Goal: Book appointment/travel/reservation

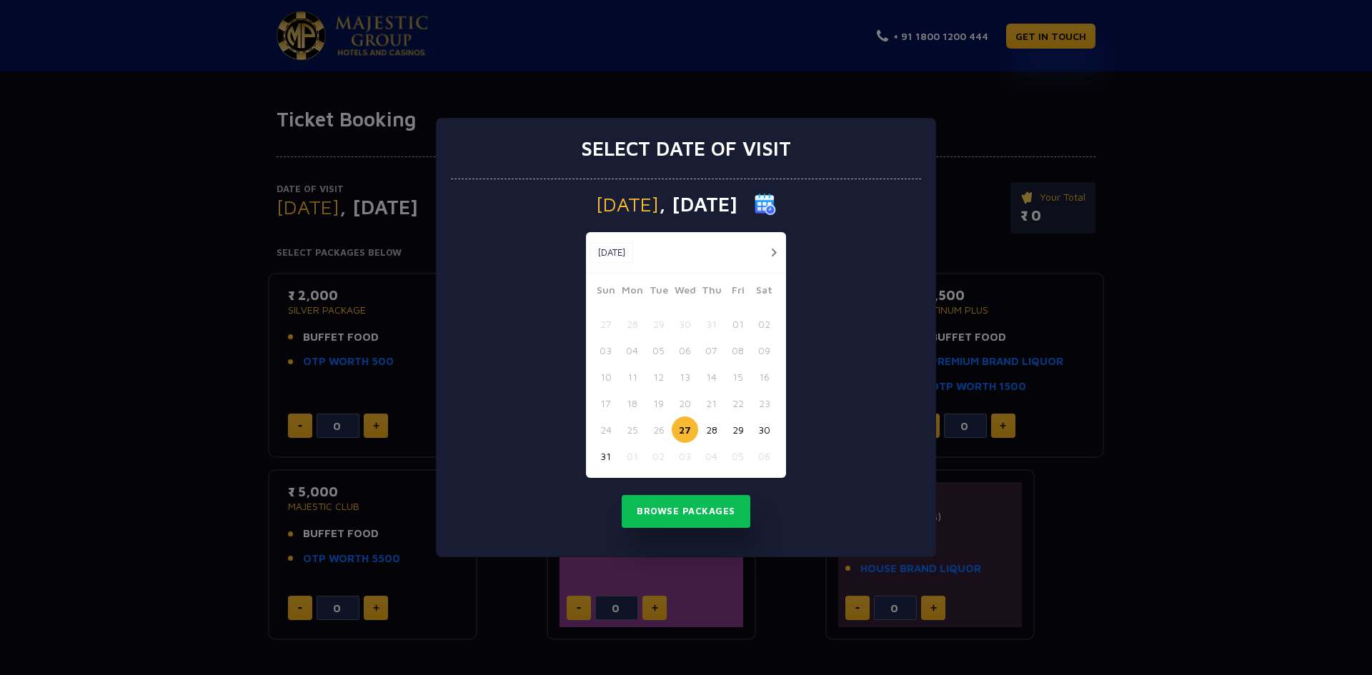
click at [776, 247] on button "button" at bounding box center [774, 253] width 18 height 18
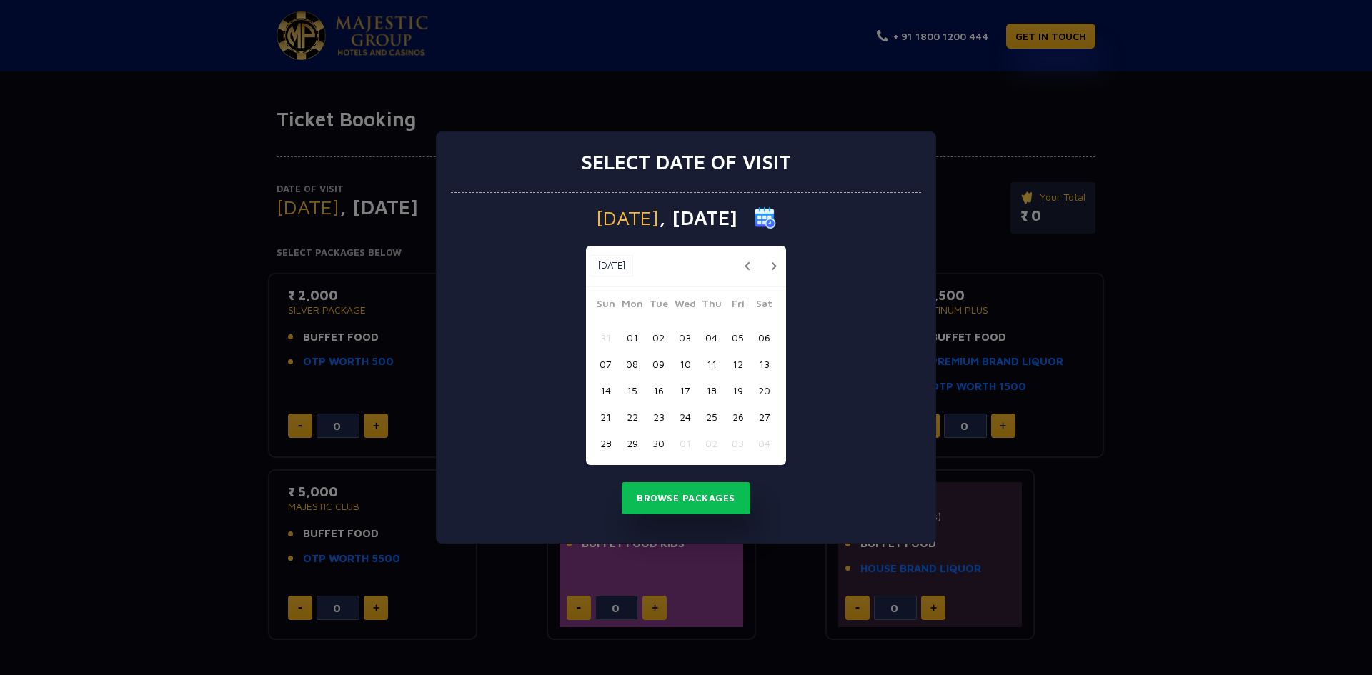
click at [685, 342] on button "03" at bounding box center [685, 337] width 26 height 26
click at [708, 332] on button "04" at bounding box center [711, 337] width 26 height 26
click at [680, 344] on button "03" at bounding box center [685, 337] width 26 height 26
click at [703, 337] on button "04" at bounding box center [711, 337] width 26 height 26
click at [720, 497] on button "Browse Packages" at bounding box center [686, 498] width 129 height 33
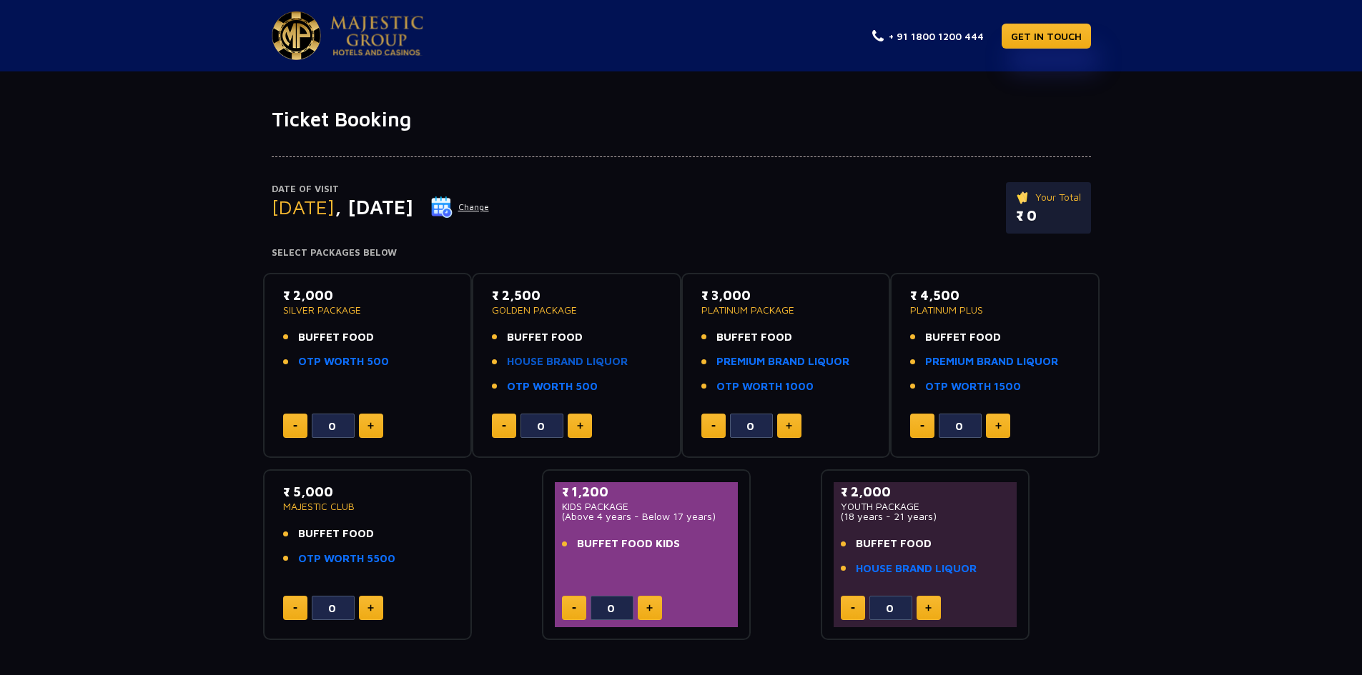
click at [568, 355] on link "HOUSE BRAND LIQUOR" at bounding box center [567, 362] width 121 height 16
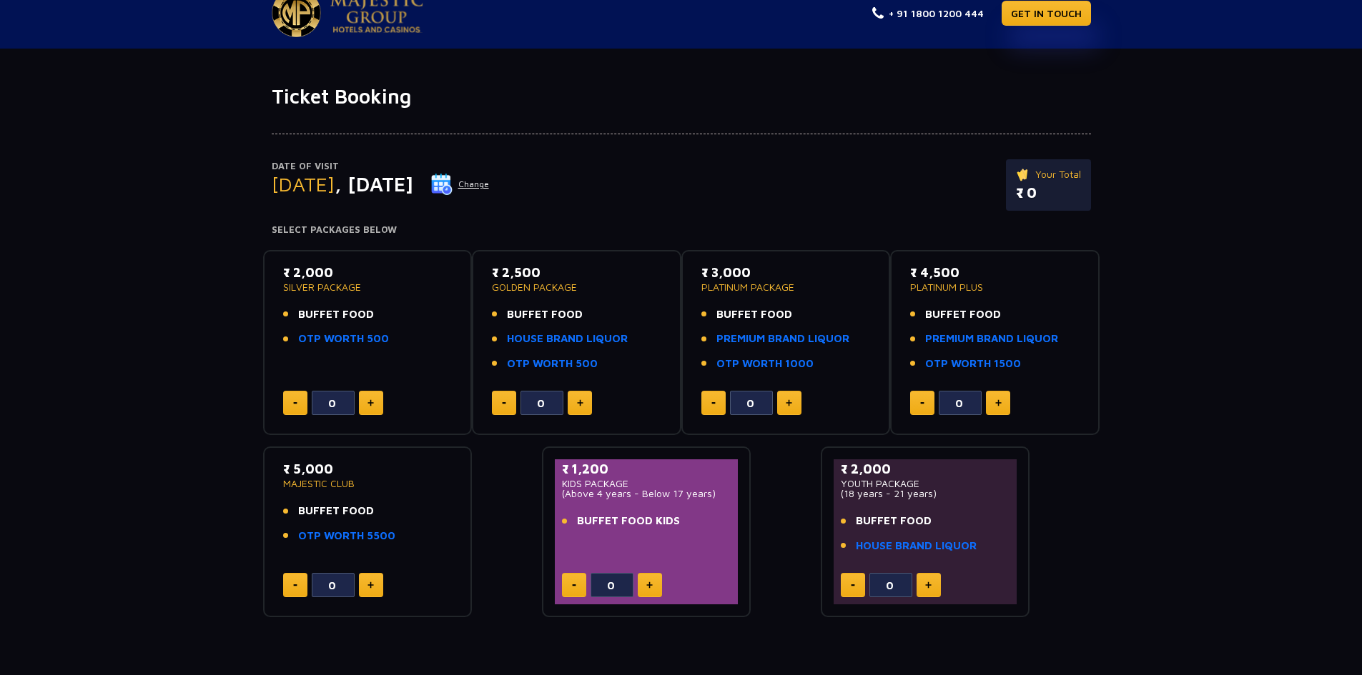
scroll to position [71, 0]
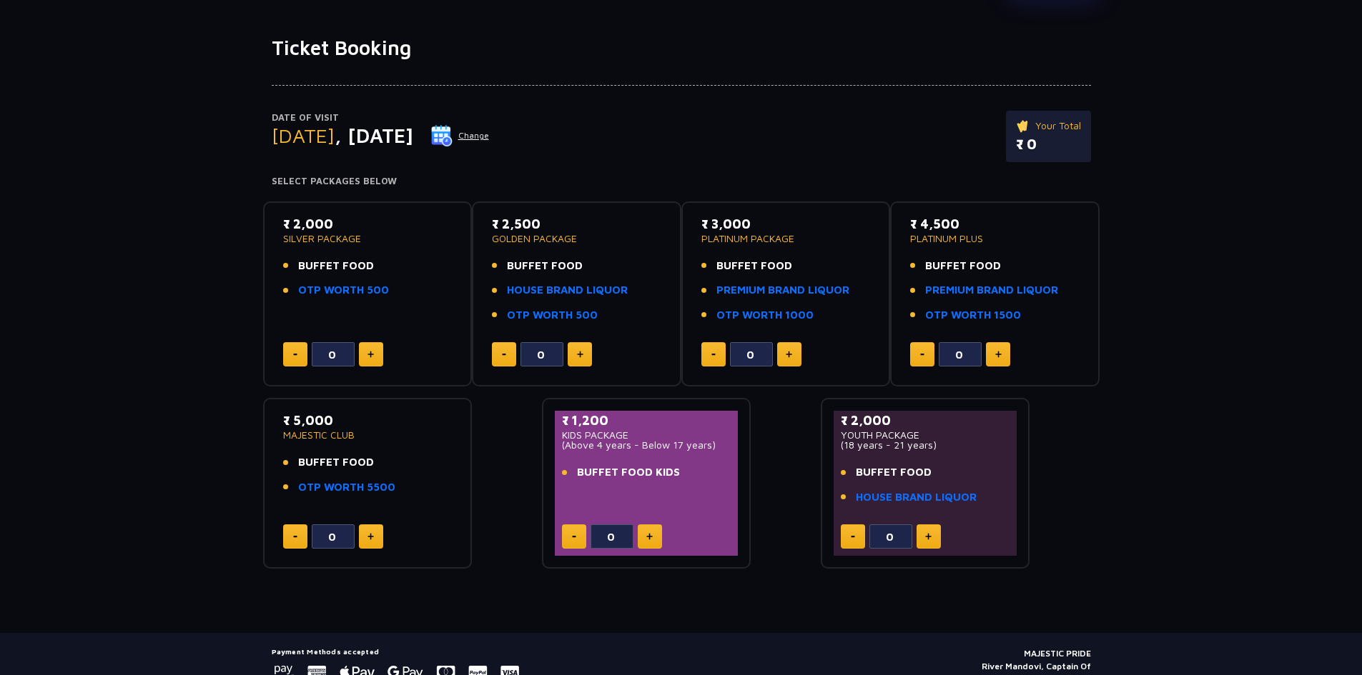
click at [383, 540] on div "0" at bounding box center [367, 537] width 169 height 24
click at [372, 542] on button at bounding box center [371, 537] width 24 height 24
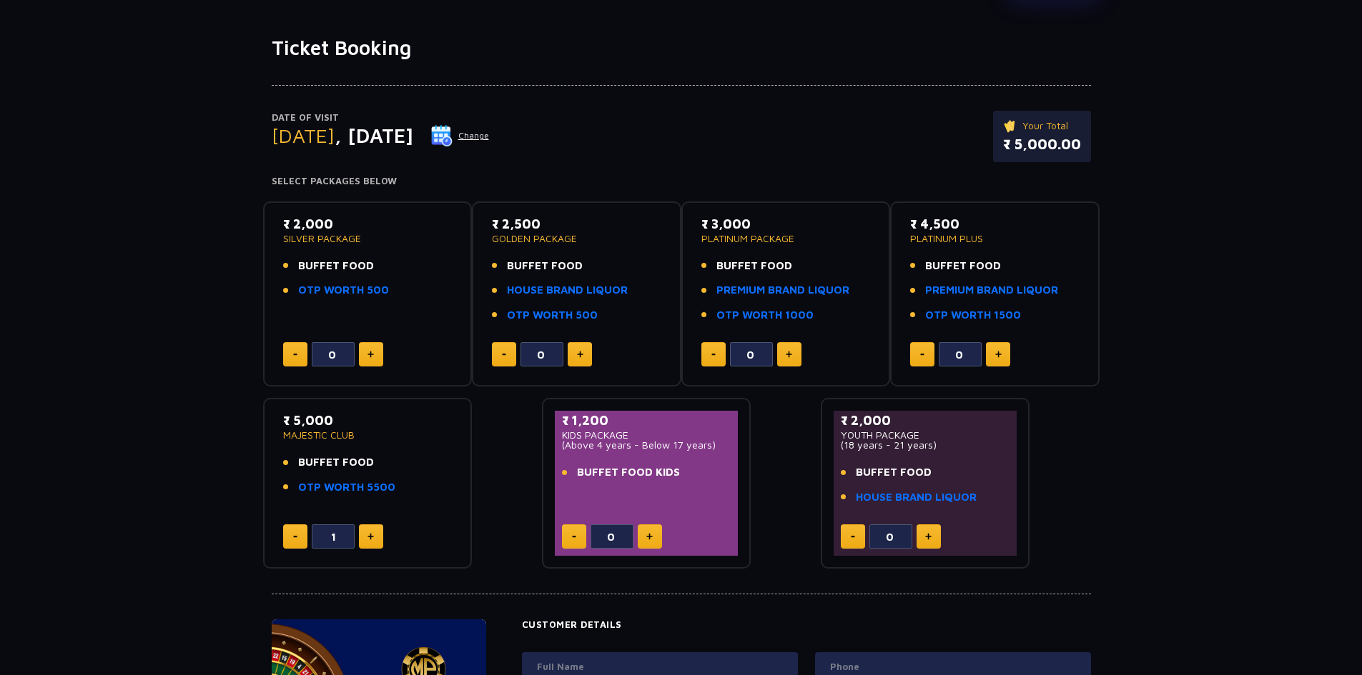
click at [372, 542] on button at bounding box center [371, 537] width 24 height 24
type input "2"
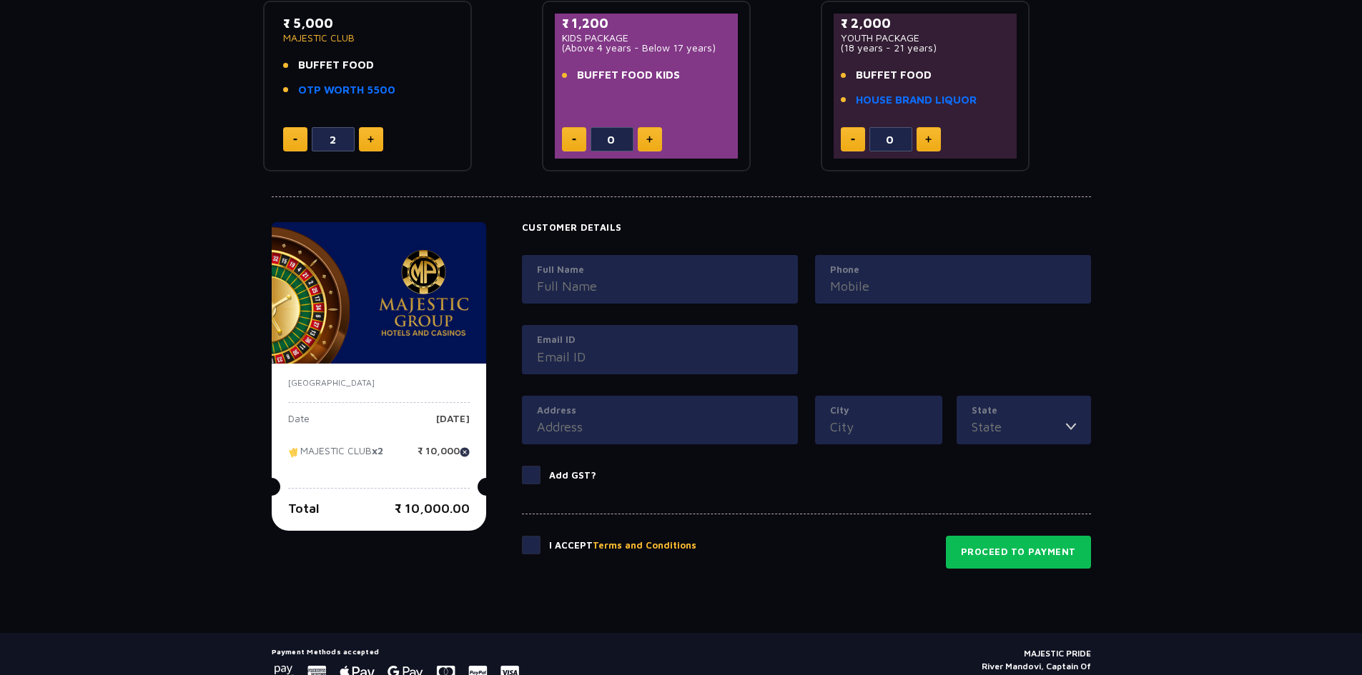
scroll to position [106, 0]
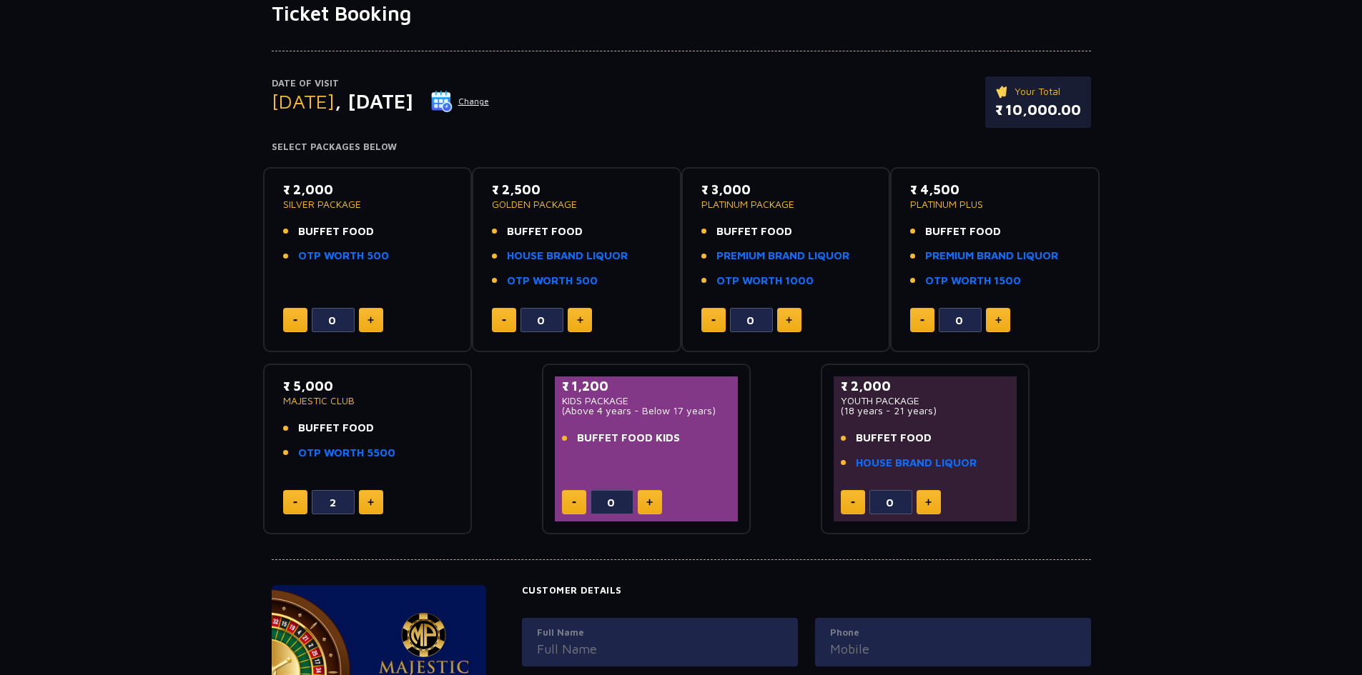
click at [219, 409] on div "Date of Visit [DATE] Change Your Total ₹ 10,000.00 Select Packages Below ₹ 2,00…" at bounding box center [681, 281] width 1362 height 510
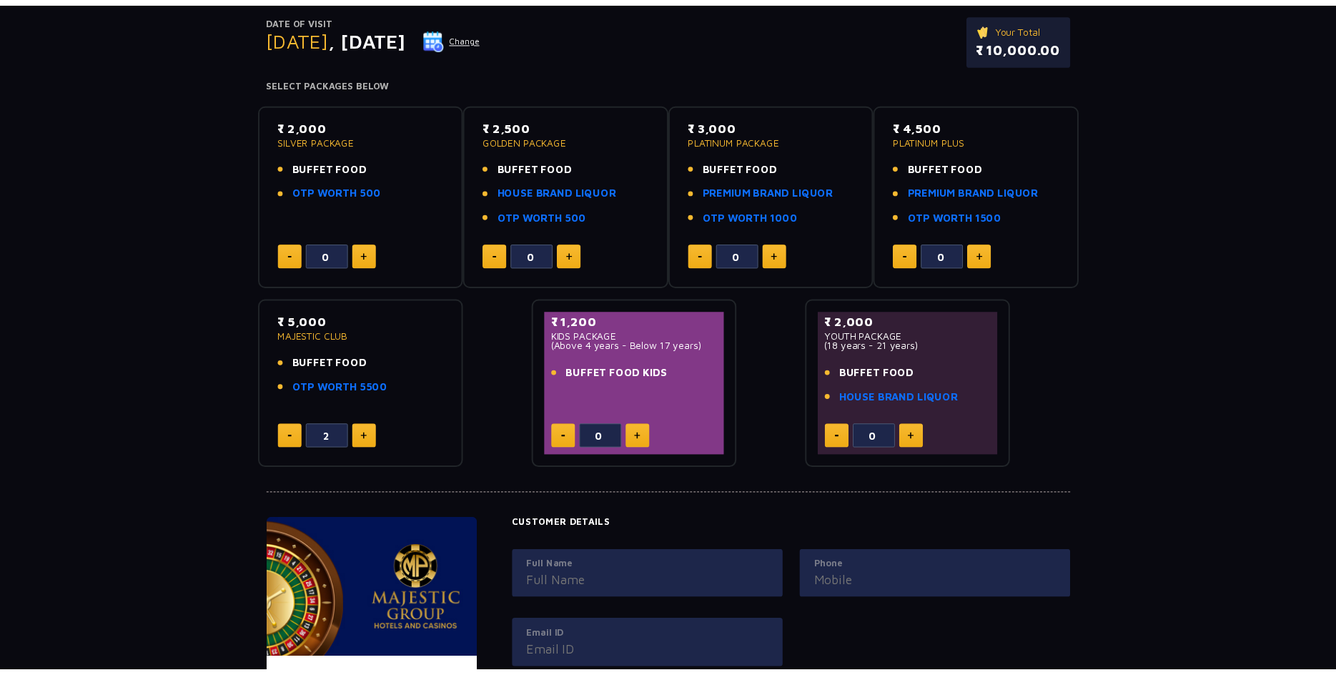
scroll to position [177, 0]
